Goal: Navigation & Orientation: Find specific page/section

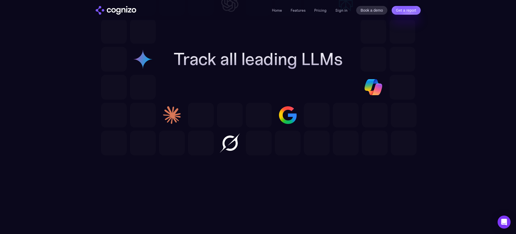
scroll to position [1617, 0]
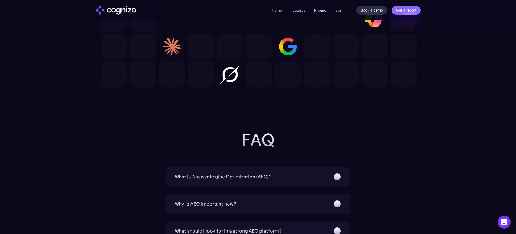
click at [325, 9] on link "Pricing" at bounding box center [320, 10] width 12 height 5
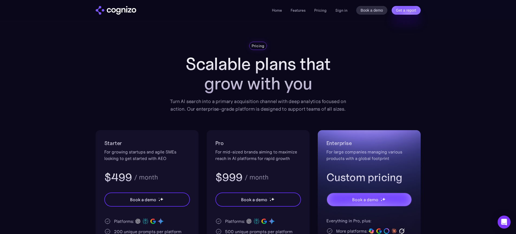
click at [106, 13] on img "home" at bounding box center [116, 10] width 41 height 9
